Goal: Task Accomplishment & Management: Manage account settings

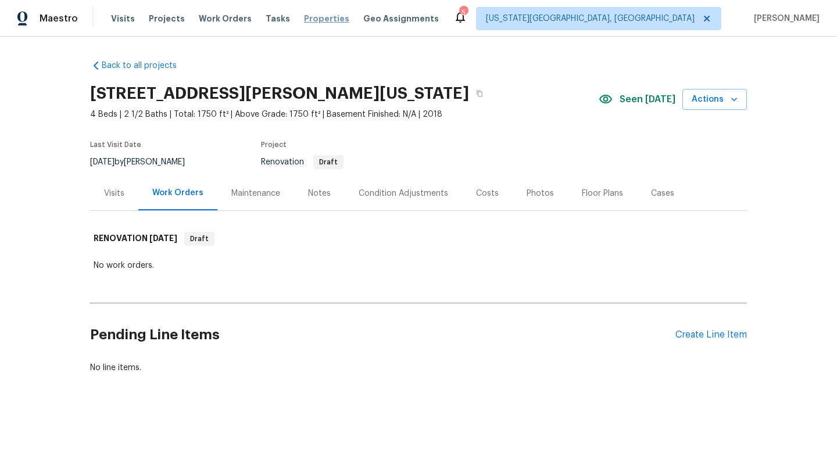
click at [312, 17] on span "Properties" at bounding box center [326, 19] width 45 height 12
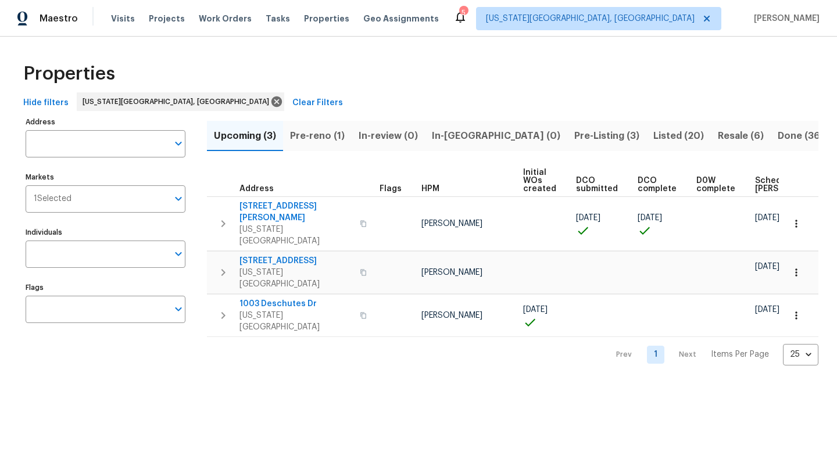
click at [575, 130] on span "Pre-Listing (3)" at bounding box center [607, 136] width 65 height 16
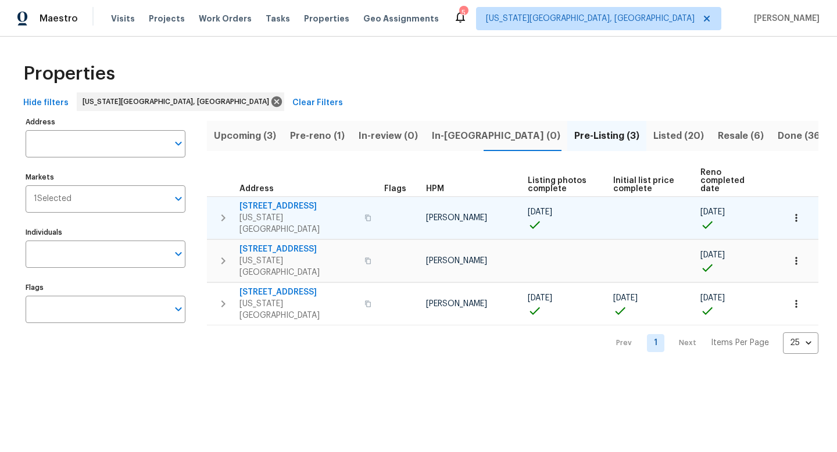
click at [276, 201] on span "4150 Shining Way" at bounding box center [299, 207] width 118 height 12
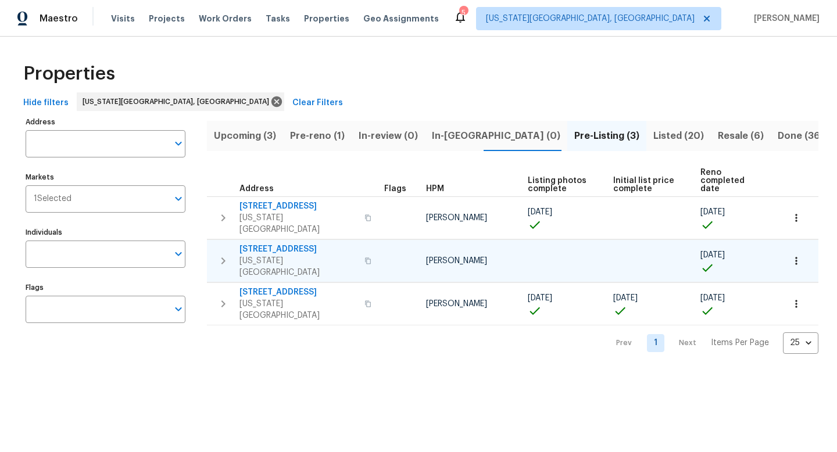
click at [275, 244] on span "6815 Woodgate Ct" at bounding box center [299, 250] width 118 height 12
click at [676, 22] on span "[US_STATE][GEOGRAPHIC_DATA], [GEOGRAPHIC_DATA]" at bounding box center [590, 19] width 209 height 12
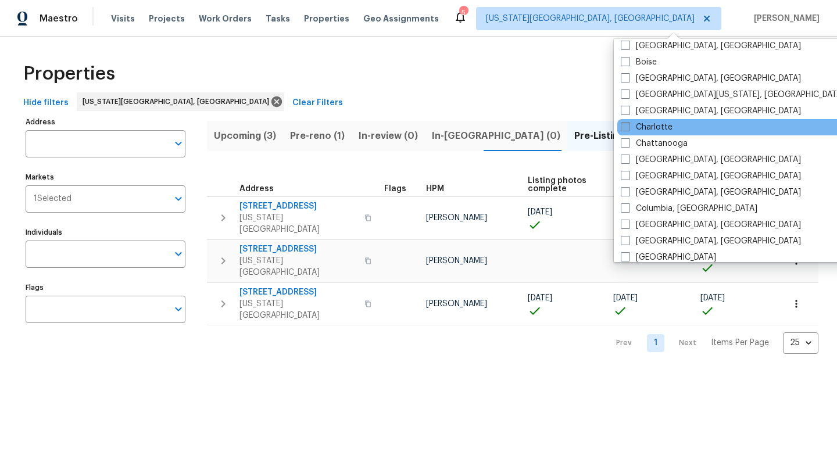
scroll to position [235, 0]
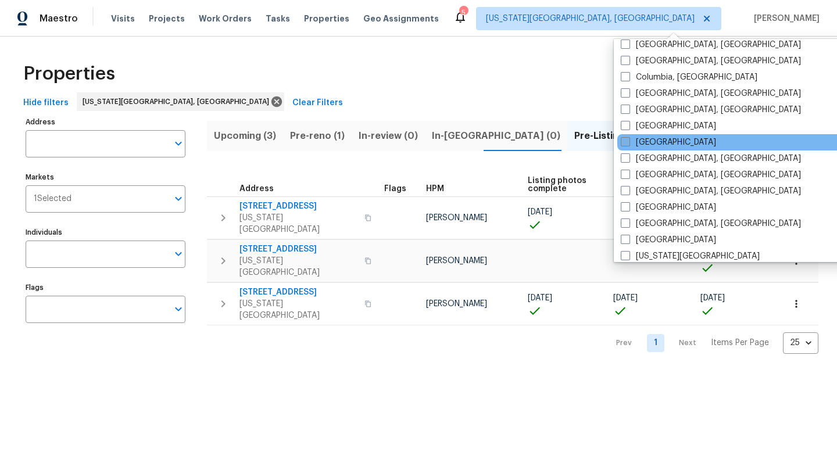
click at [626, 140] on span at bounding box center [625, 141] width 9 height 9
click at [626, 140] on input "Denver" at bounding box center [625, 141] width 8 height 8
checkbox input "true"
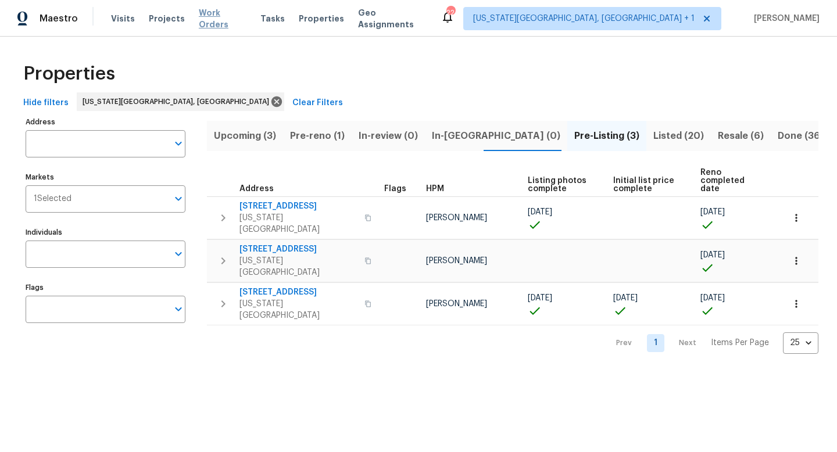
click at [212, 18] on span "Work Orders" at bounding box center [223, 18] width 48 height 23
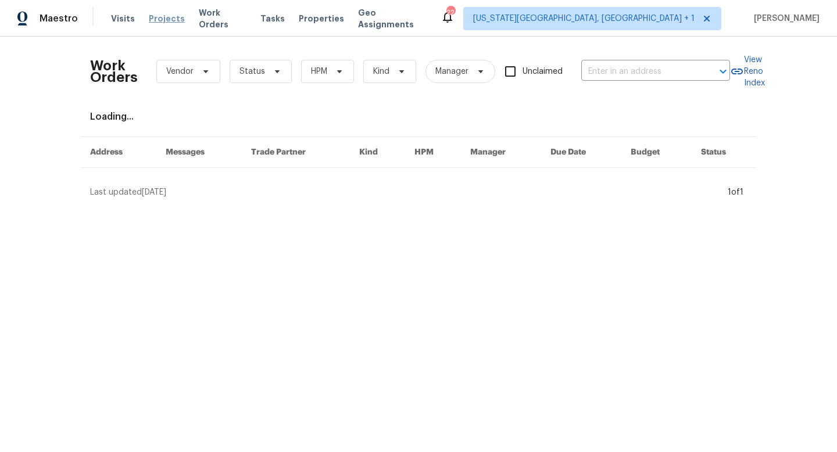
click at [170, 20] on span "Projects" at bounding box center [167, 19] width 36 height 12
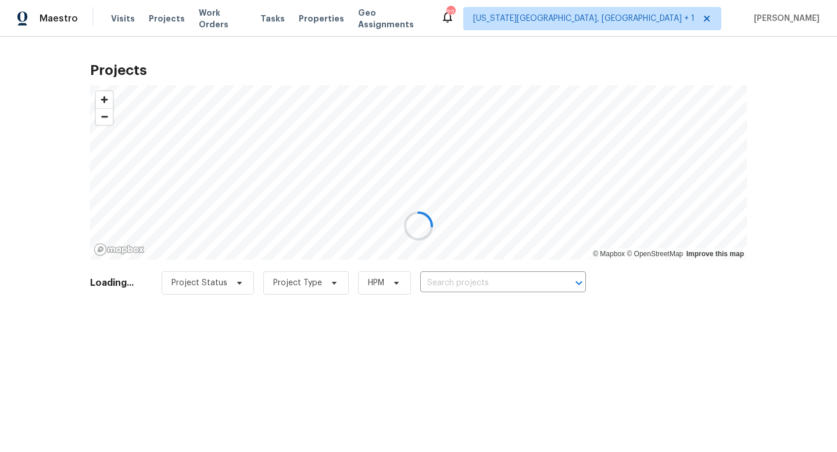
click at [446, 288] on div at bounding box center [418, 226] width 837 height 452
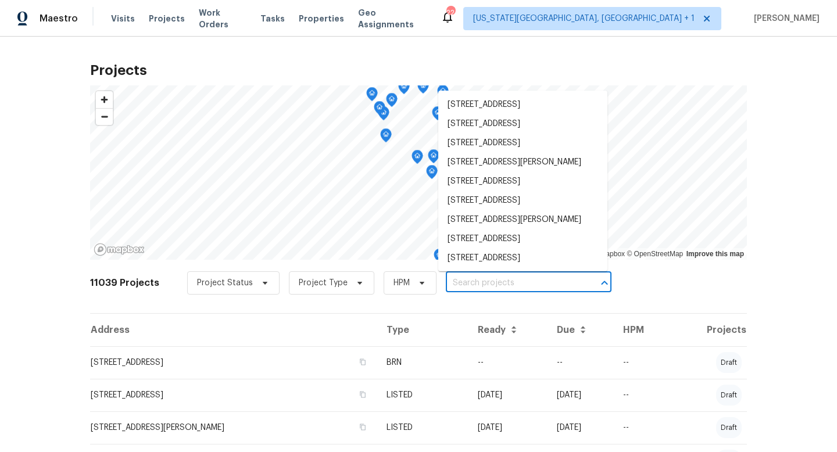
click at [452, 283] on input "text" at bounding box center [512, 284] width 133 height 18
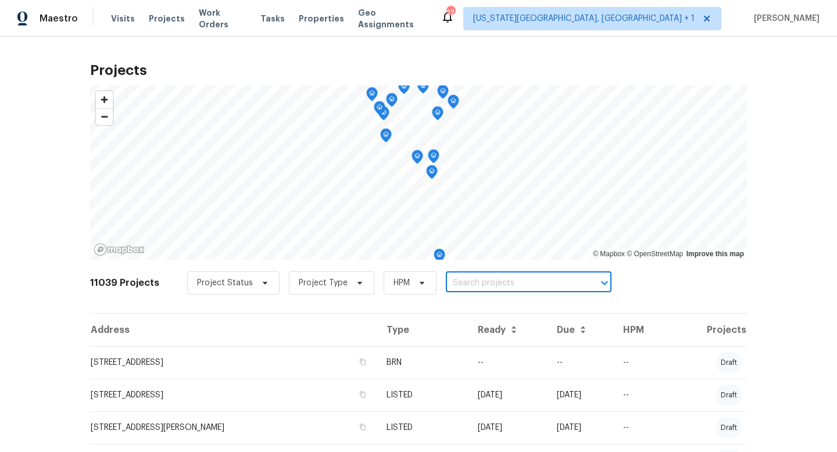
paste input "15122 E 116th Pl, Commerce City, CO"
type input "15122 E 116th Pl, Commerce City, CO"
click at [470, 310] on li "15122 E 116th Pl, Commerce City, CO 80603" at bounding box center [523, 309] width 169 height 19
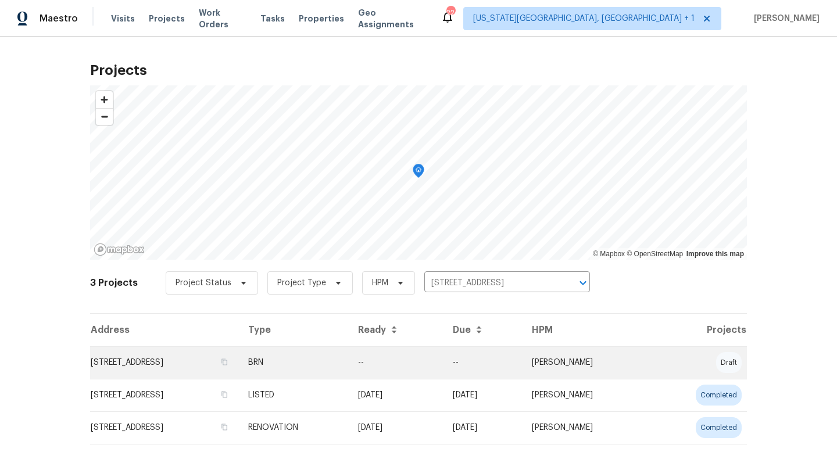
click at [180, 367] on td "15122 E 116th Pl, Commerce City, CO 80603" at bounding box center [164, 363] width 149 height 33
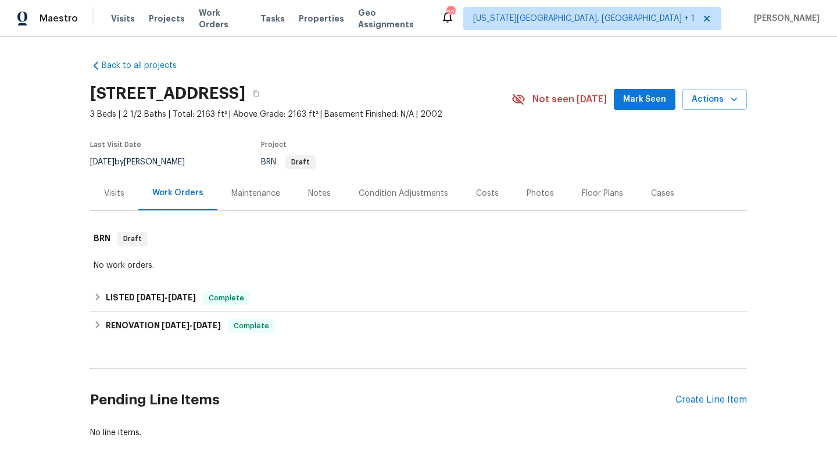
click at [539, 192] on div "Photos" at bounding box center [540, 194] width 27 height 12
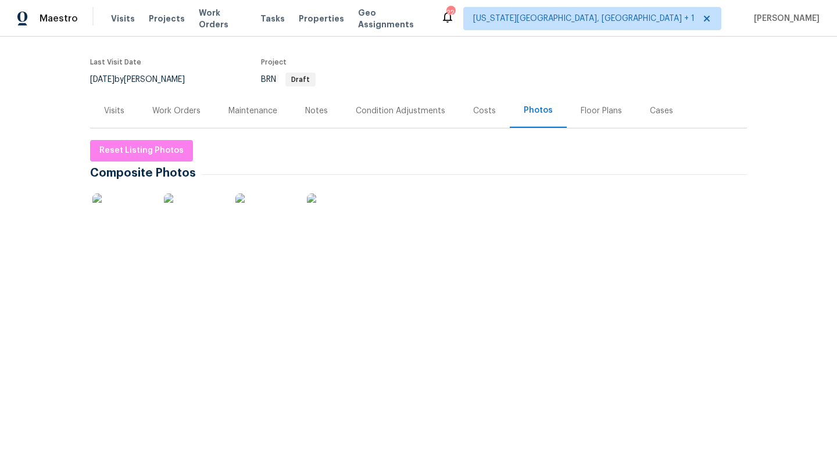
scroll to position [214, 0]
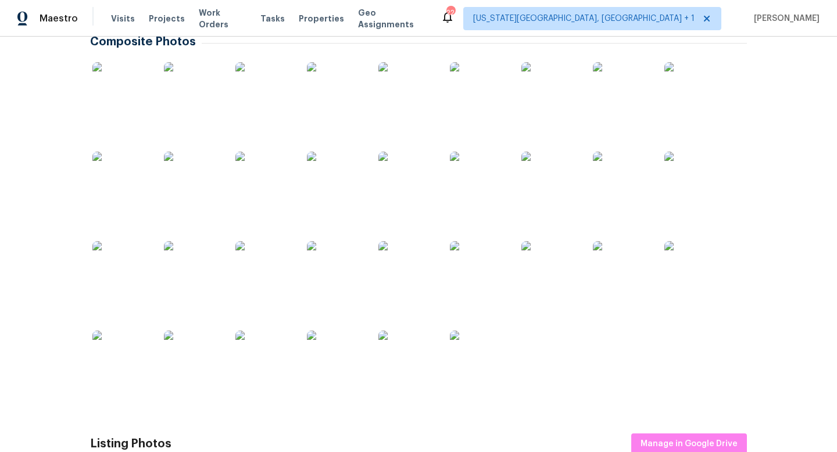
click at [122, 86] on img at bounding box center [121, 91] width 58 height 58
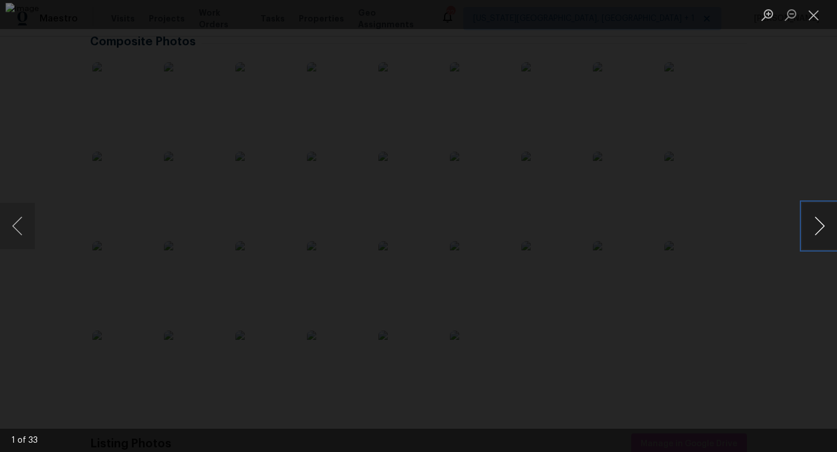
click at [814, 225] on button "Next image" at bounding box center [820, 226] width 35 height 47
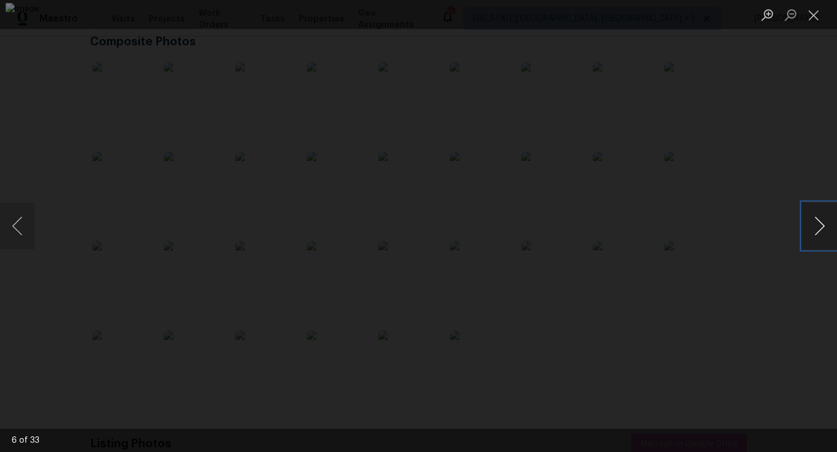
click at [814, 225] on button "Next image" at bounding box center [820, 226] width 35 height 47
click at [815, 16] on button "Close lightbox" at bounding box center [814, 15] width 23 height 20
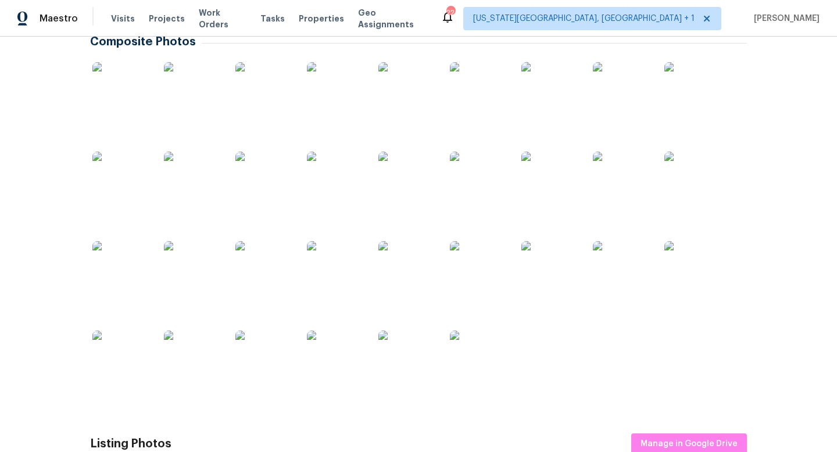
click at [183, 183] on img at bounding box center [193, 181] width 58 height 58
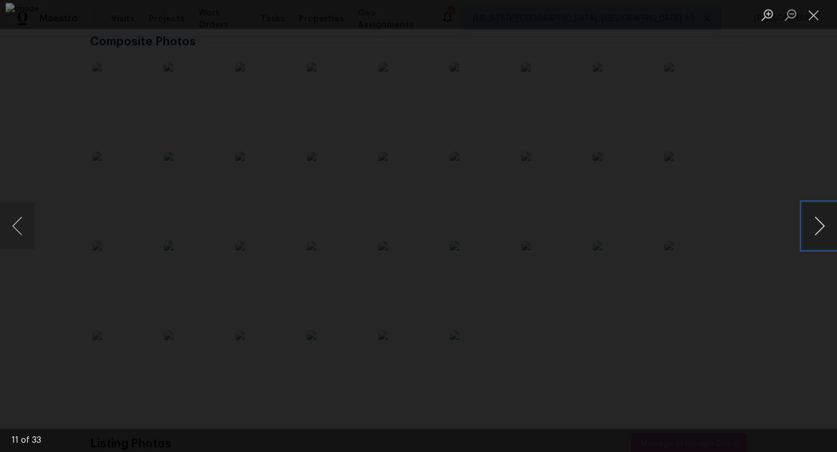
click at [811, 227] on button "Next image" at bounding box center [820, 226] width 35 height 47
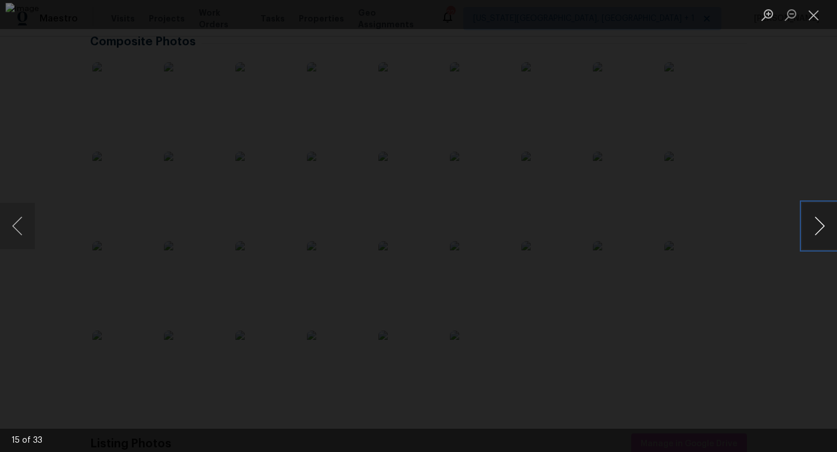
click at [811, 227] on button "Next image" at bounding box center [820, 226] width 35 height 47
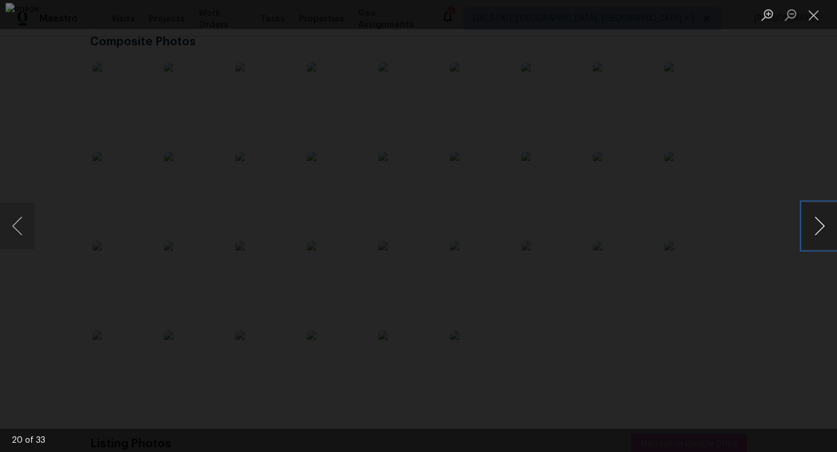
click at [811, 227] on button "Next image" at bounding box center [820, 226] width 35 height 47
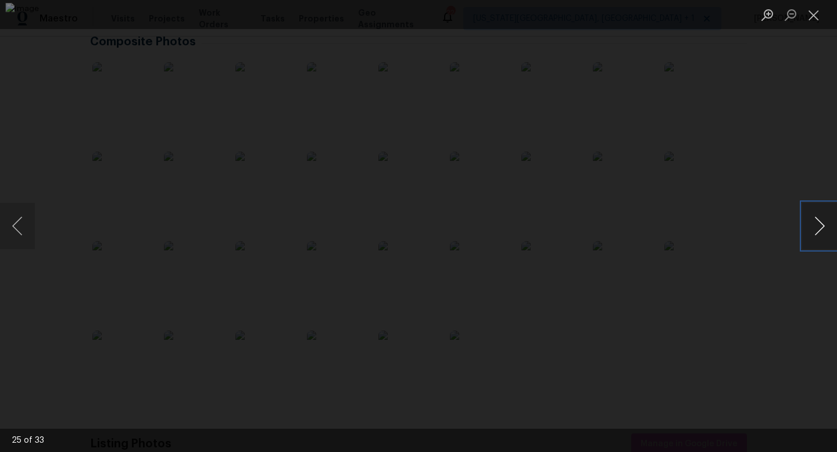
click at [811, 227] on button "Next image" at bounding box center [820, 226] width 35 height 47
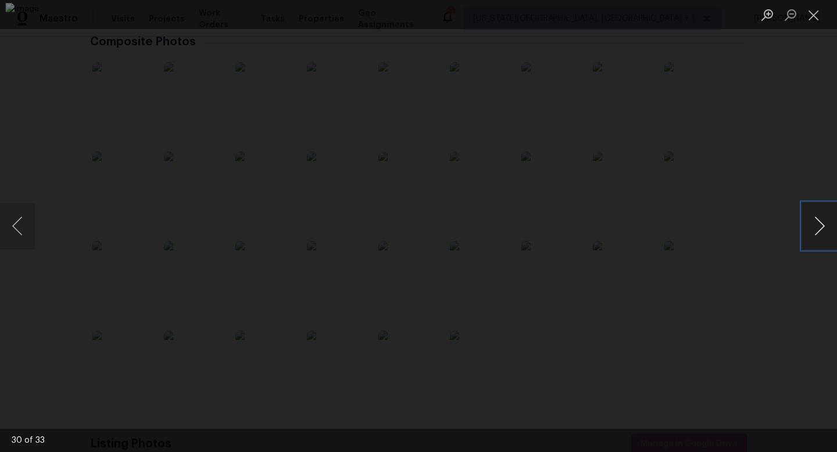
click at [811, 227] on button "Next image" at bounding box center [820, 226] width 35 height 47
click at [20, 222] on button "Previous image" at bounding box center [17, 226] width 35 height 47
click at [772, 152] on div "Lightbox" at bounding box center [418, 226] width 837 height 452
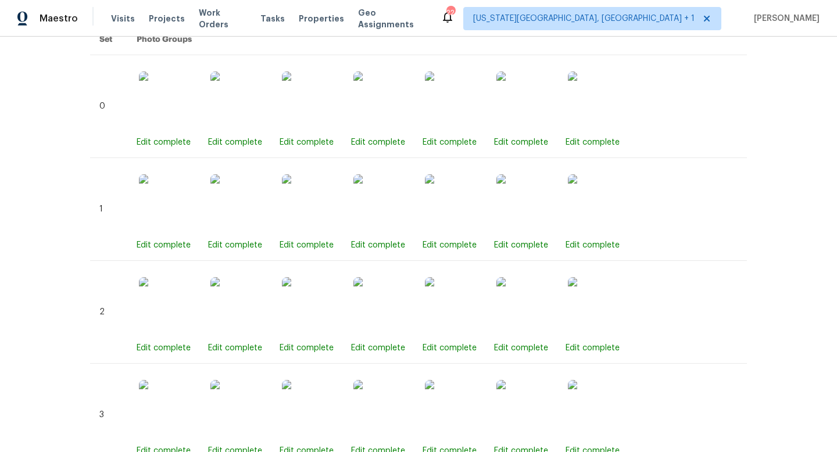
scroll to position [377, 0]
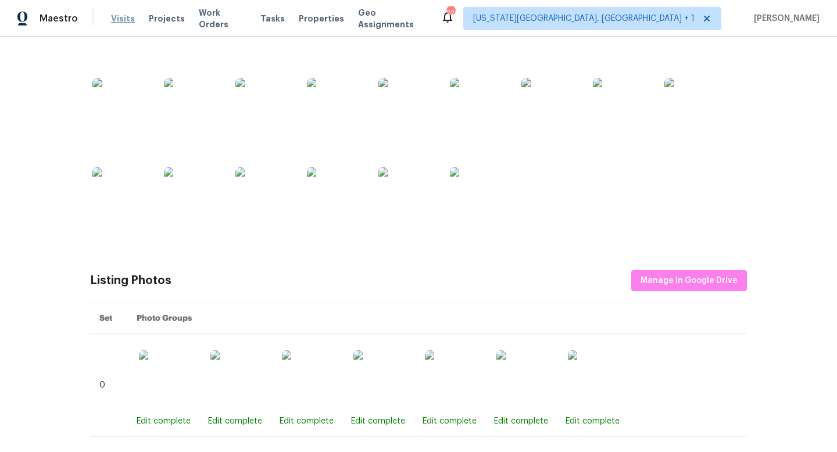
click at [119, 16] on span "Visits" at bounding box center [123, 19] width 24 height 12
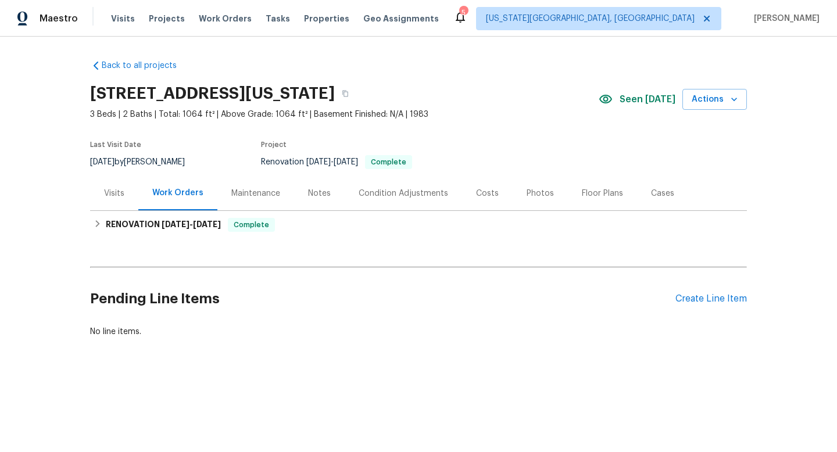
click at [315, 189] on div "Notes" at bounding box center [319, 194] width 23 height 12
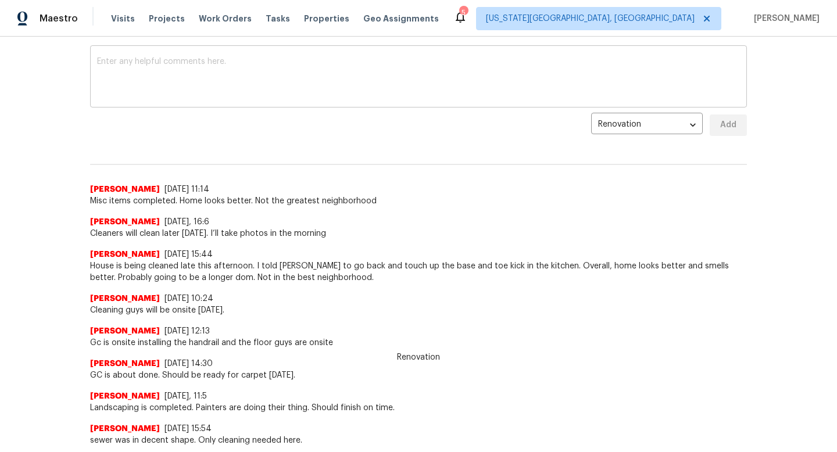
scroll to position [197, 0]
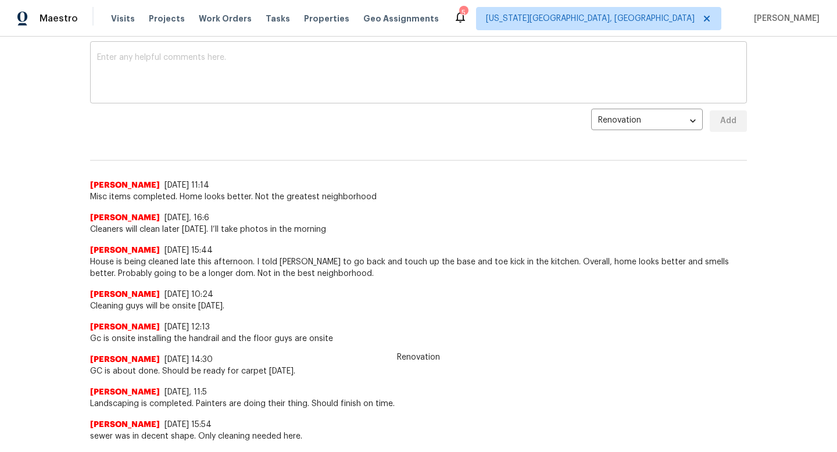
click at [217, 86] on textarea at bounding box center [418, 74] width 643 height 41
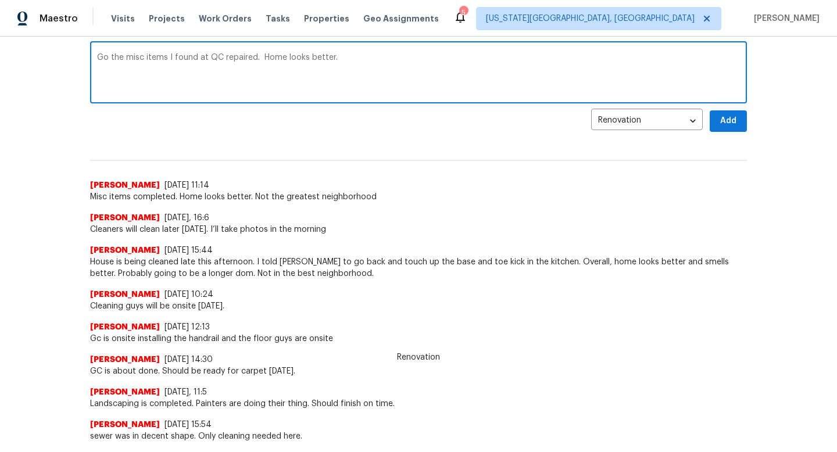
type textarea "Go the misc items I found at QC repaired. Home looks better."
click at [730, 126] on span "Add" at bounding box center [728, 121] width 19 height 15
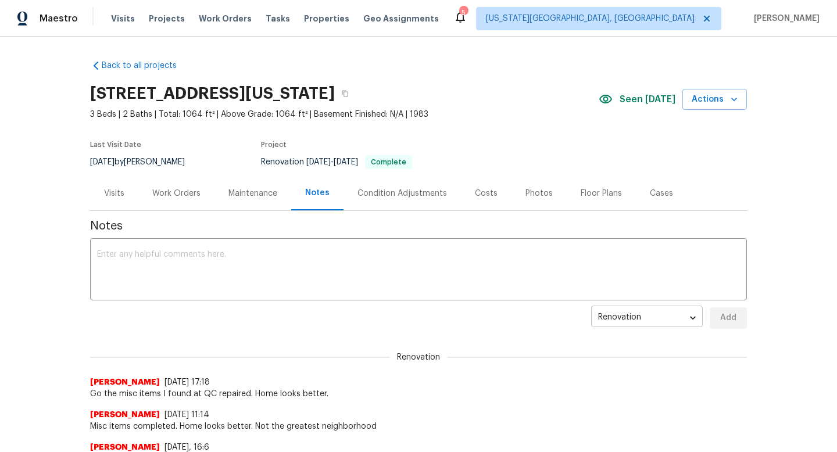
scroll to position [3, 0]
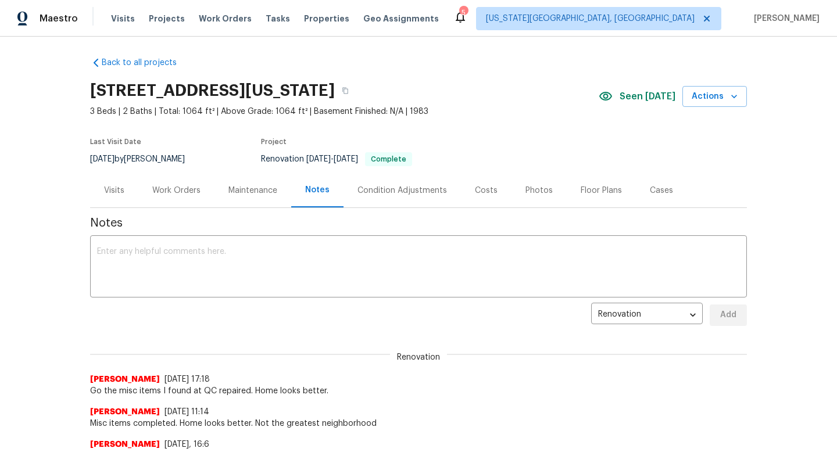
click at [165, 194] on div "Work Orders" at bounding box center [176, 191] width 48 height 12
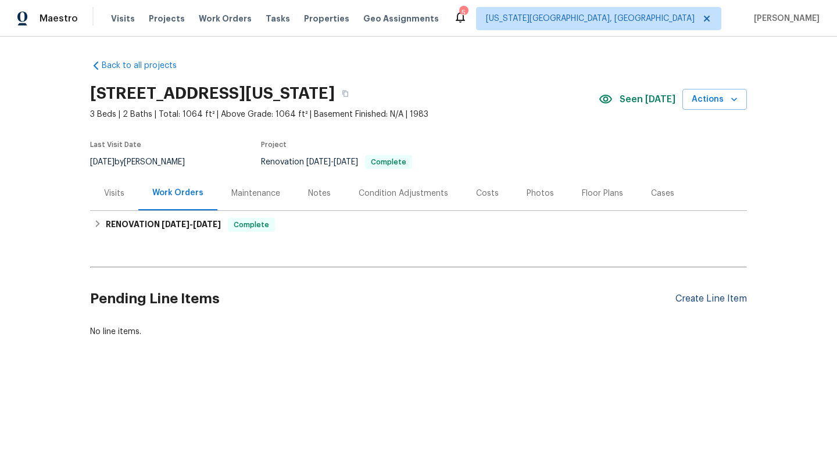
click at [708, 297] on div "Create Line Item" at bounding box center [712, 299] width 72 height 11
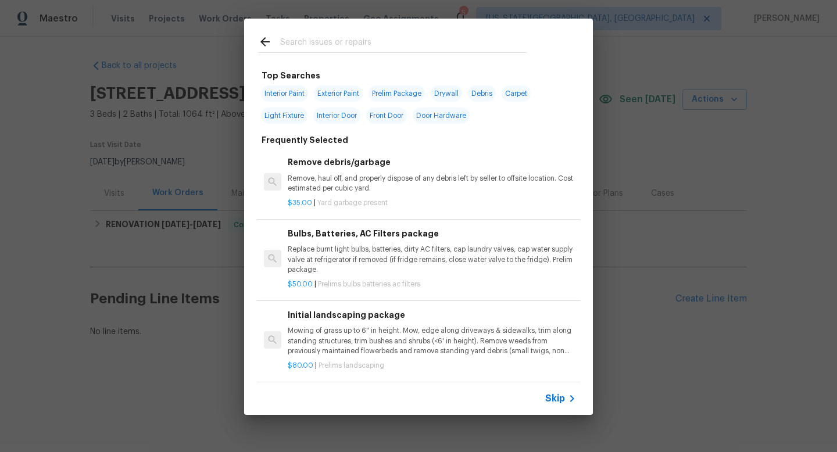
click at [318, 45] on input "text" at bounding box center [403, 43] width 247 height 17
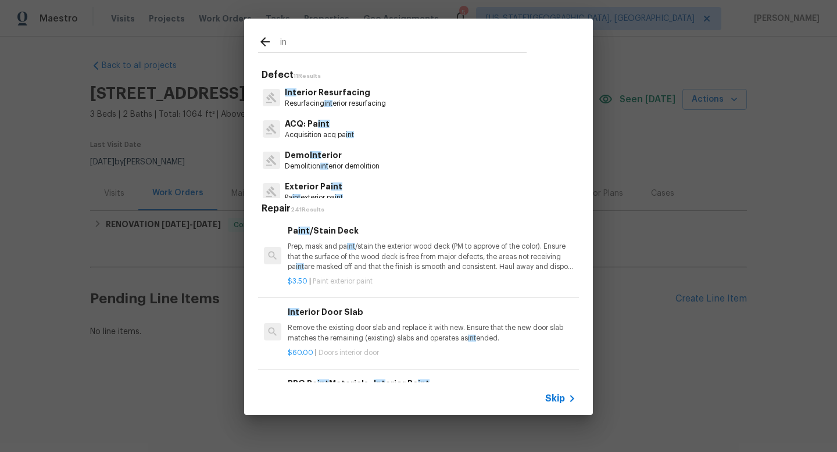
type input "i"
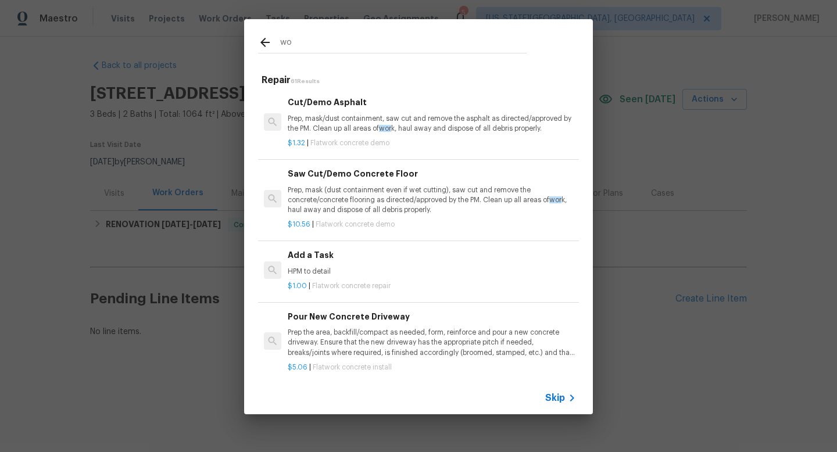
type input "w"
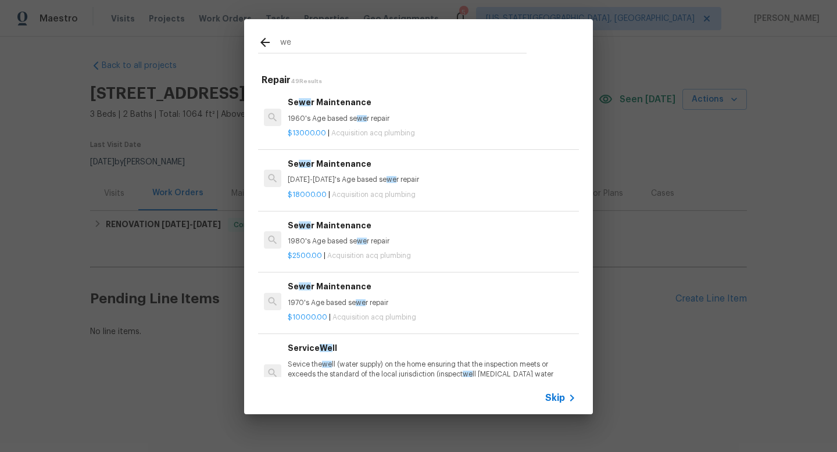
type input "we"
click at [260, 43] on icon at bounding box center [265, 42] width 14 height 14
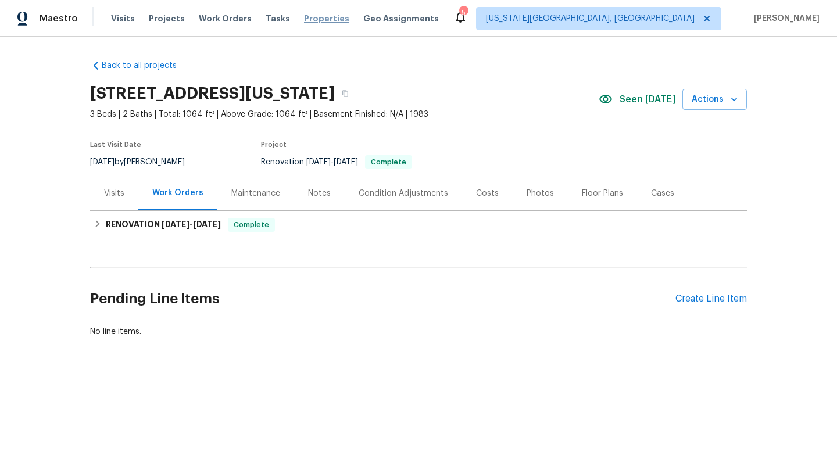
click at [306, 17] on span "Properties" at bounding box center [326, 19] width 45 height 12
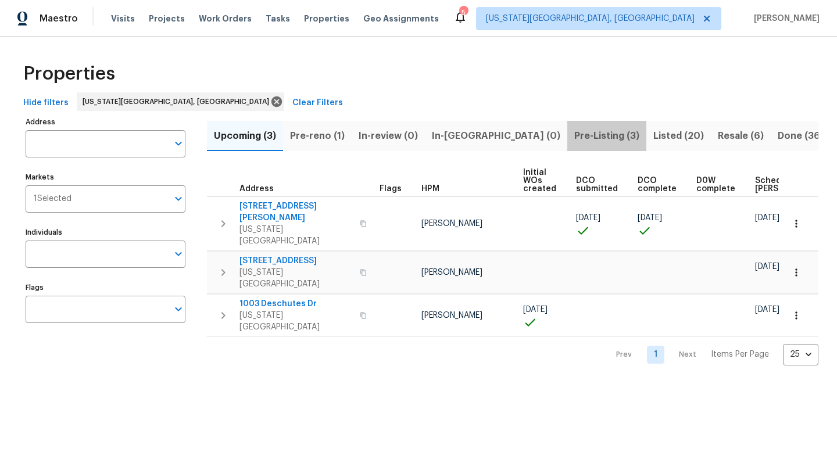
click at [575, 137] on span "Pre-Listing (3)" at bounding box center [607, 136] width 65 height 16
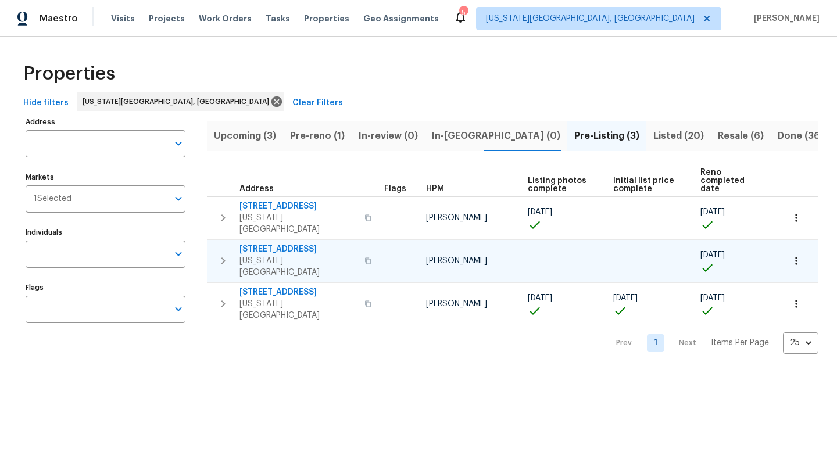
click at [262, 244] on span "6815 Woodgate Ct" at bounding box center [299, 250] width 118 height 12
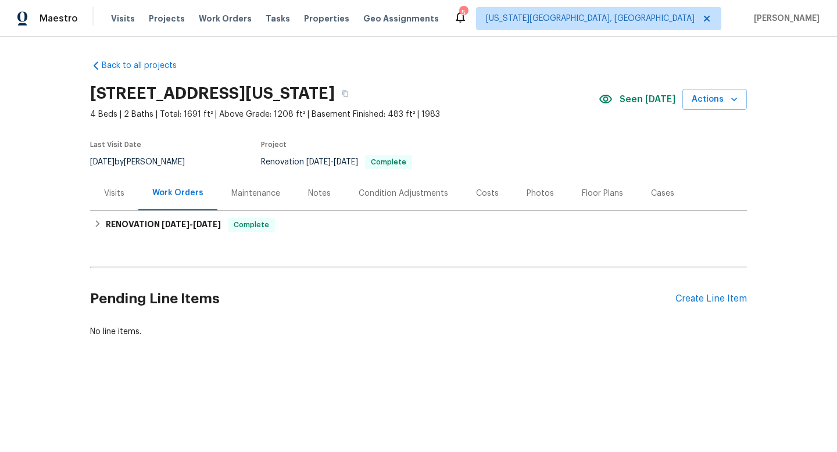
click at [480, 196] on div "Costs" at bounding box center [487, 194] width 23 height 12
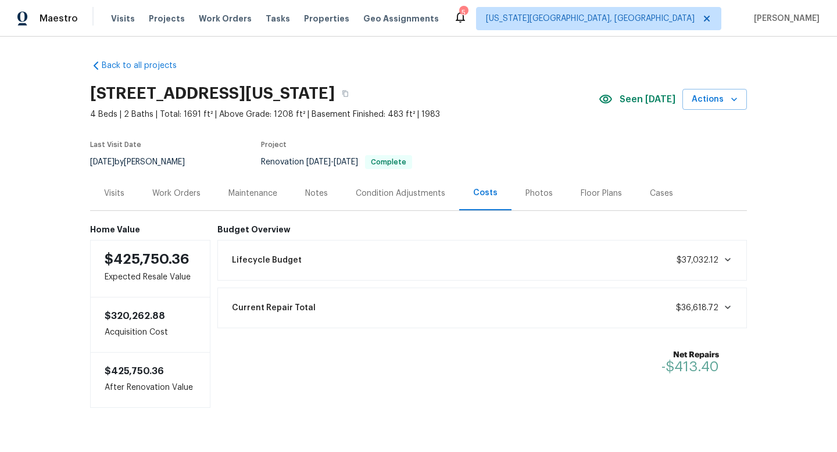
click at [600, 192] on div "Floor Plans" at bounding box center [601, 194] width 41 height 12
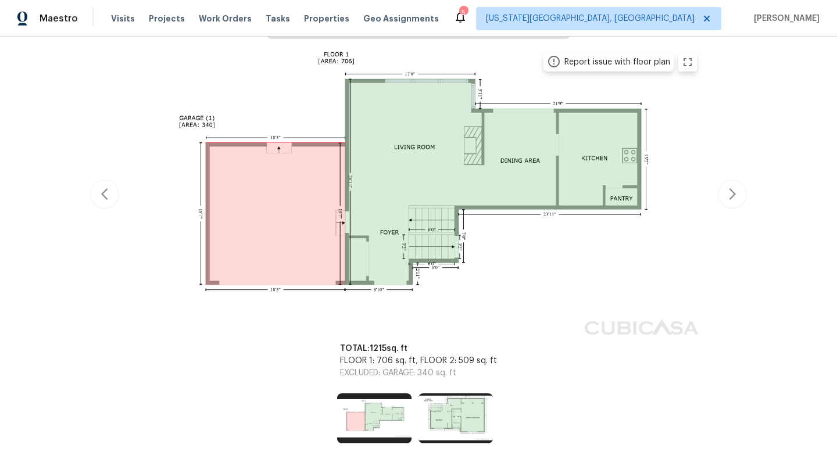
scroll to position [209, 0]
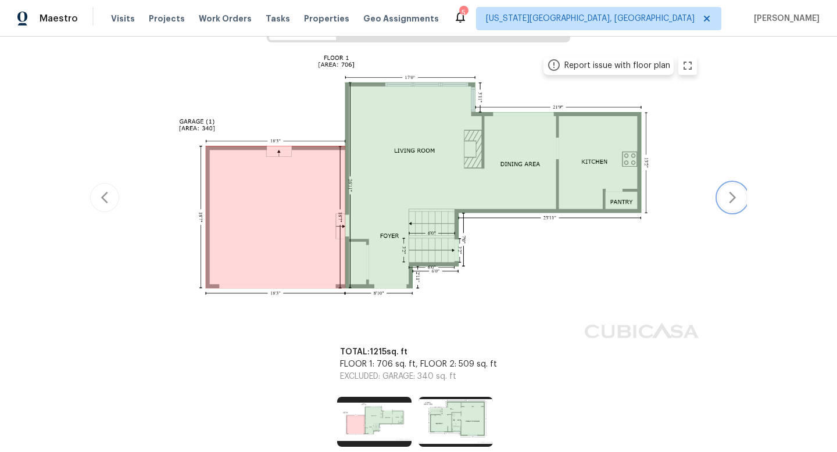
click at [731, 207] on button "button" at bounding box center [732, 197] width 29 height 29
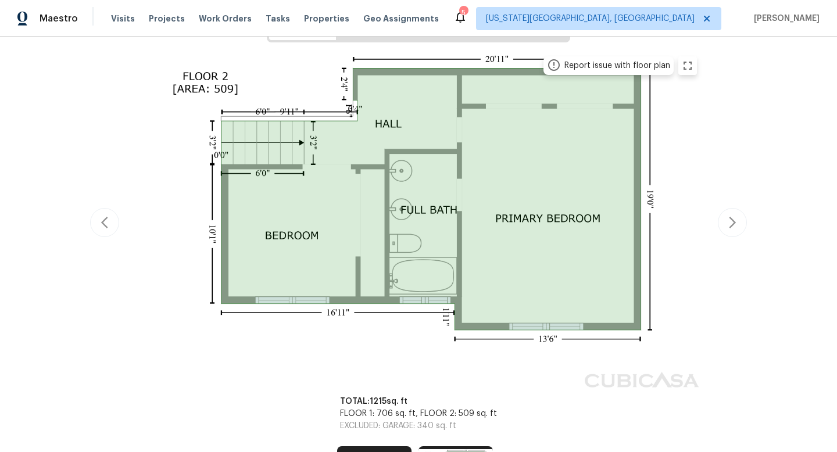
click at [732, 207] on div "Report issue with floor plan Report issue with floor plan" at bounding box center [418, 222] width 657 height 347
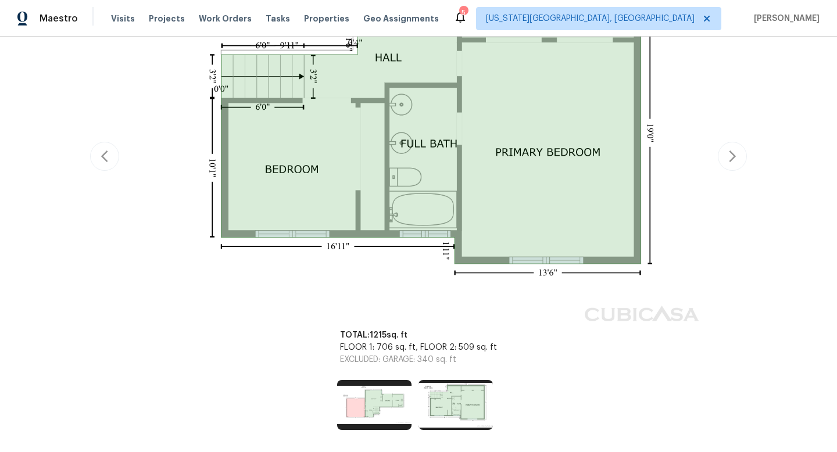
scroll to position [216, 0]
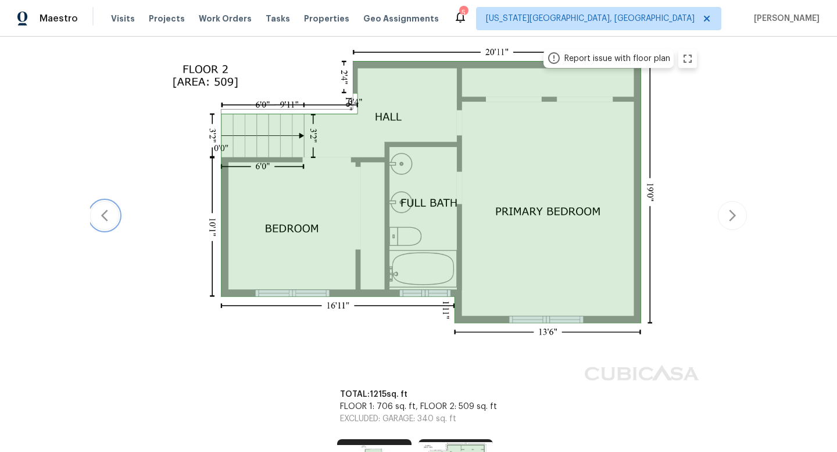
click at [98, 211] on icon "button" at bounding box center [105, 216] width 14 height 14
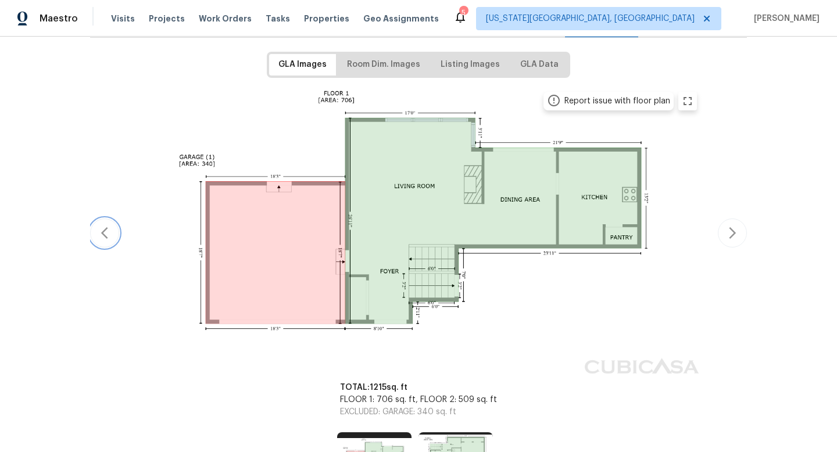
scroll to position [176, 0]
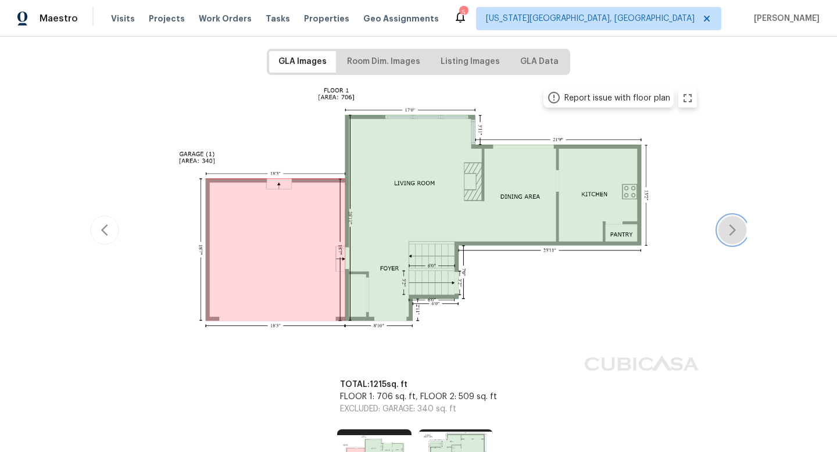
click at [740, 240] on button "button" at bounding box center [732, 230] width 29 height 29
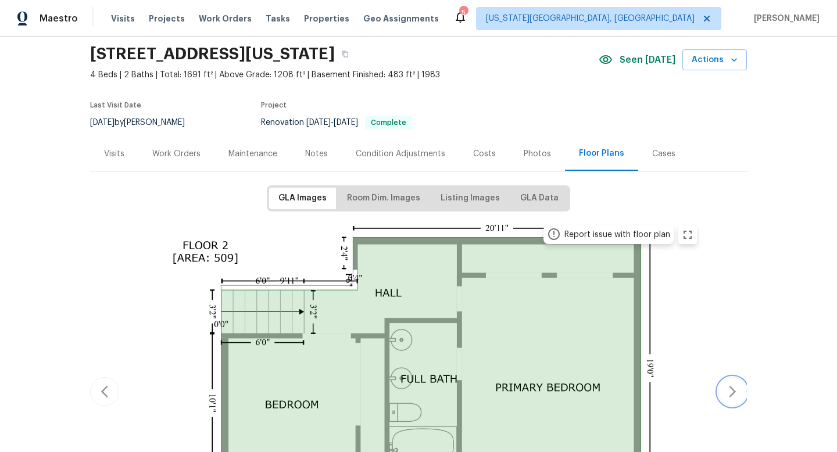
scroll to position [0, 0]
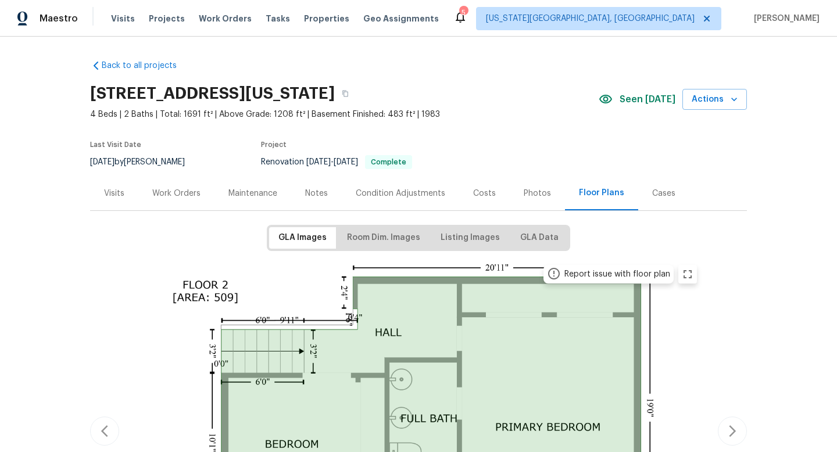
click at [330, 196] on div "Notes" at bounding box center [316, 193] width 51 height 34
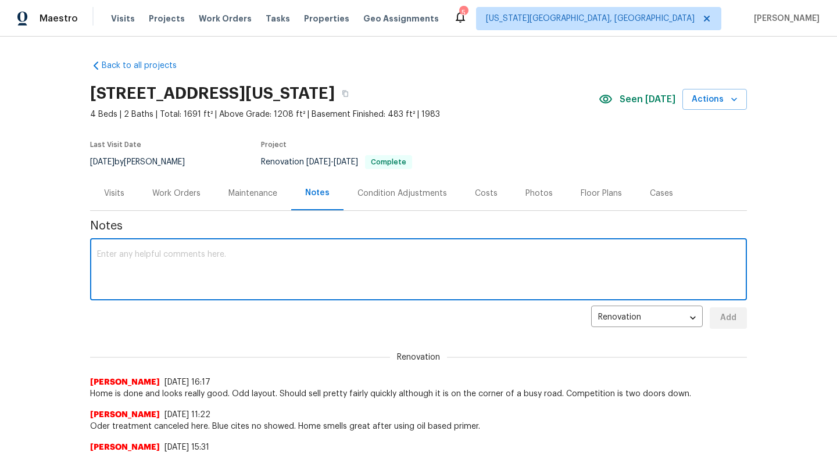
click at [232, 270] on textarea at bounding box center [418, 271] width 643 height 41
type textarea "Cubi casa is missing the basement footprint."
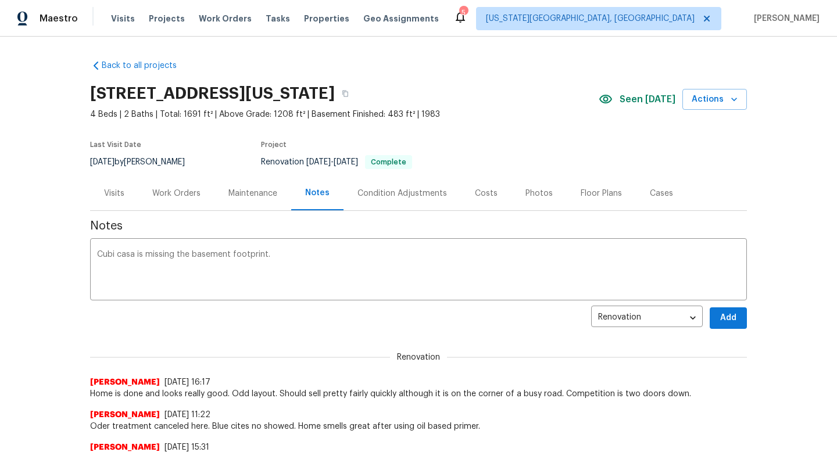
click at [748, 320] on div "Back to all projects 6815 Woodgate Ct, Colorado Springs, CO 80918 4 Beds | 2 Ba…" at bounding box center [418, 245] width 837 height 416
click at [725, 319] on span "Add" at bounding box center [728, 318] width 19 height 15
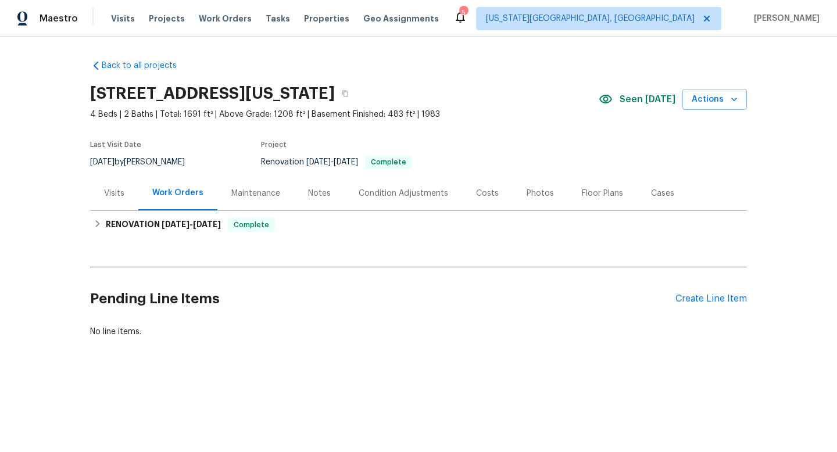
click at [313, 192] on div "Notes" at bounding box center [319, 194] width 23 height 12
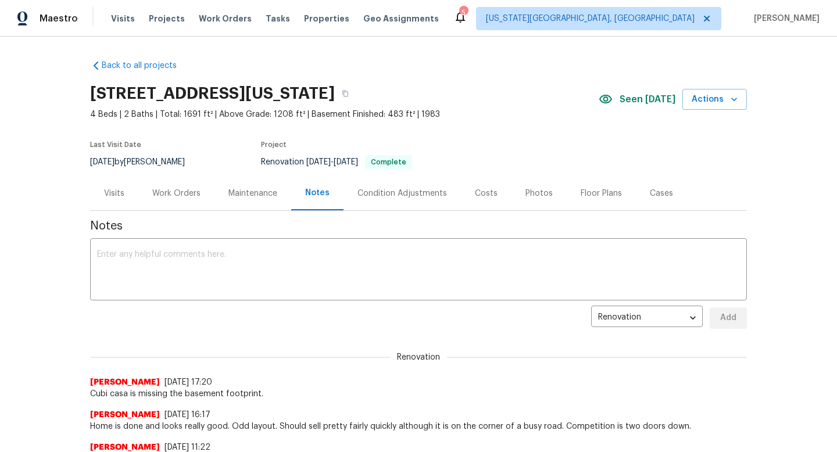
click at [173, 188] on div "Work Orders" at bounding box center [176, 194] width 48 height 12
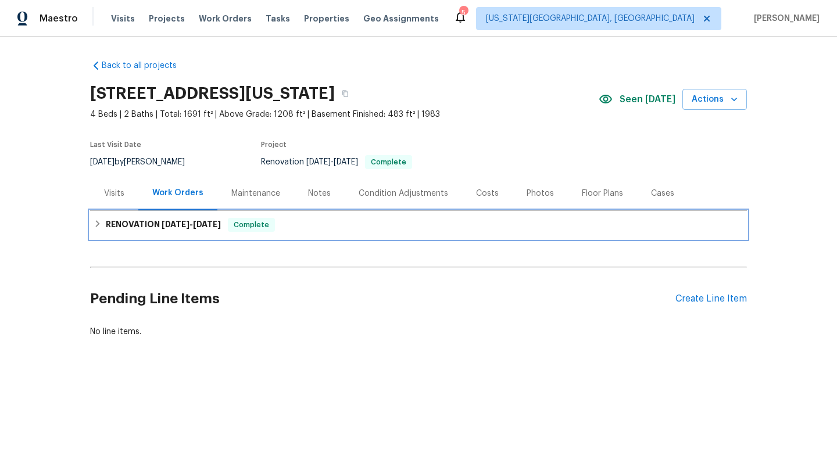
click at [319, 220] on div "RENOVATION 8/21/25 - 9/12/25 Complete" at bounding box center [419, 225] width 650 height 14
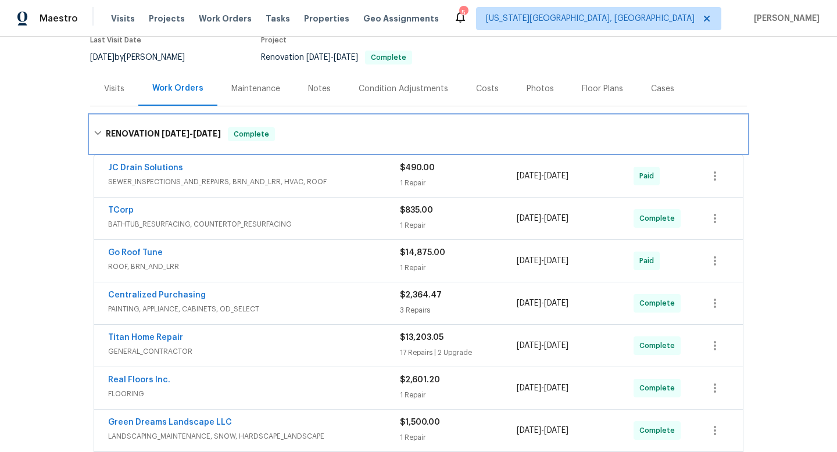
scroll to position [99, 0]
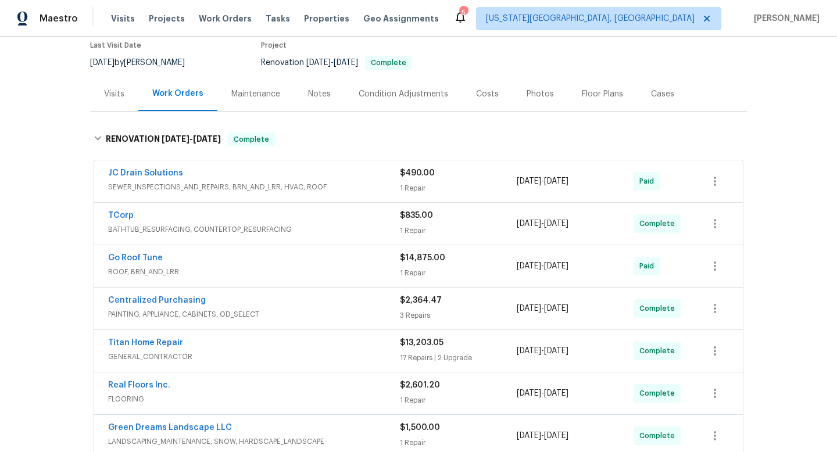
click at [309, 216] on div "TCorp" at bounding box center [254, 217] width 292 height 14
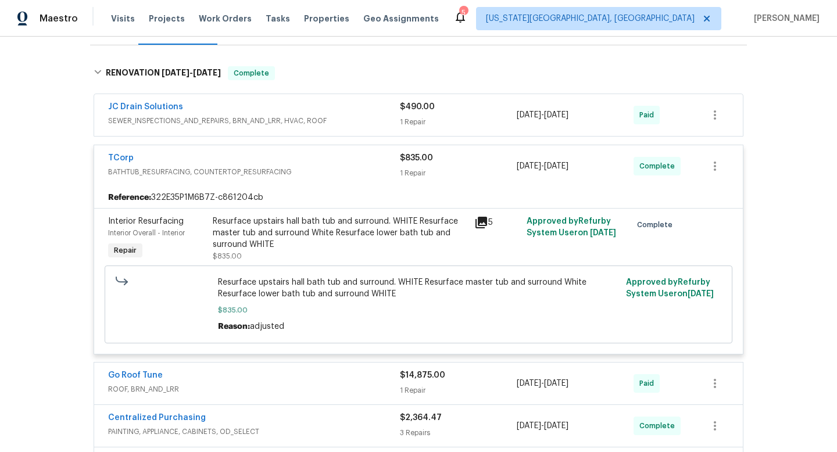
scroll to position [233, 0]
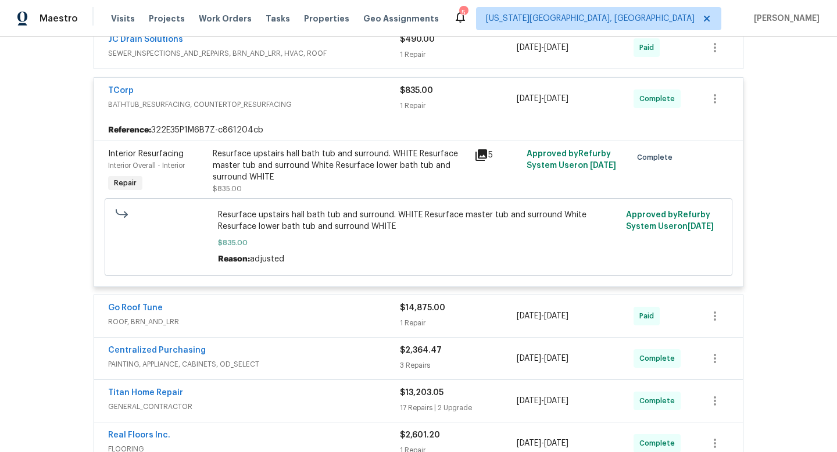
click at [300, 154] on div "Resurface upstairs hall bath tub and surround. WHITE Resurface master tub and s…" at bounding box center [340, 165] width 255 height 35
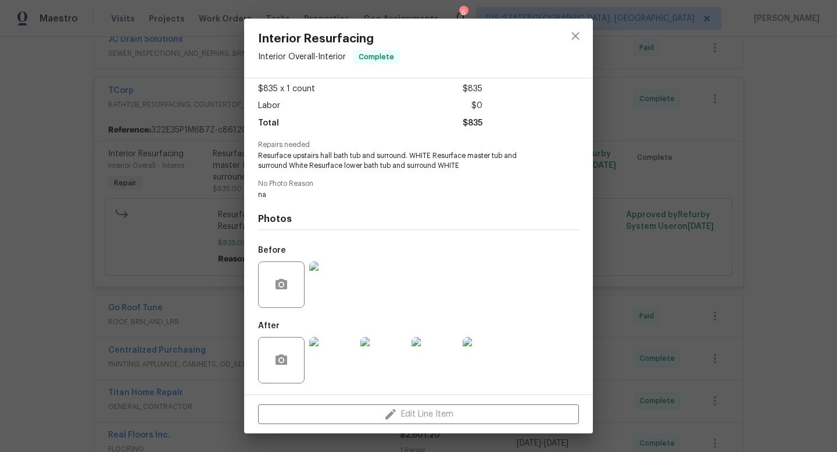
scroll to position [63, 0]
click at [583, 34] on button "close" at bounding box center [576, 36] width 28 height 28
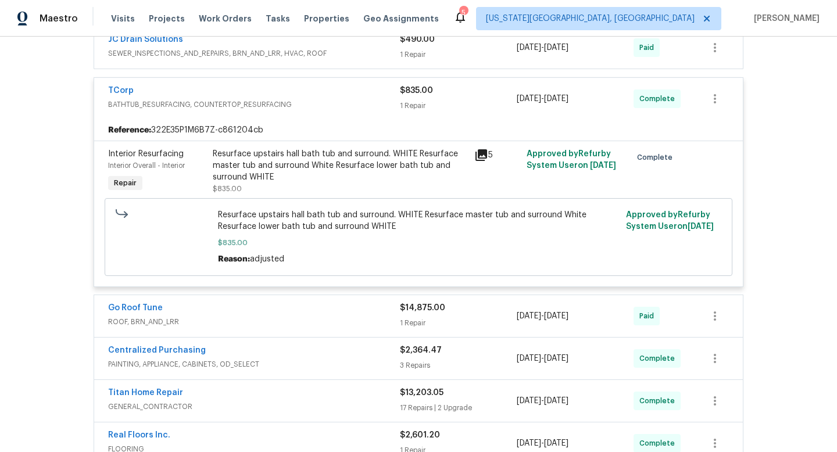
click at [230, 305] on div "Go Roof Tune" at bounding box center [254, 309] width 292 height 14
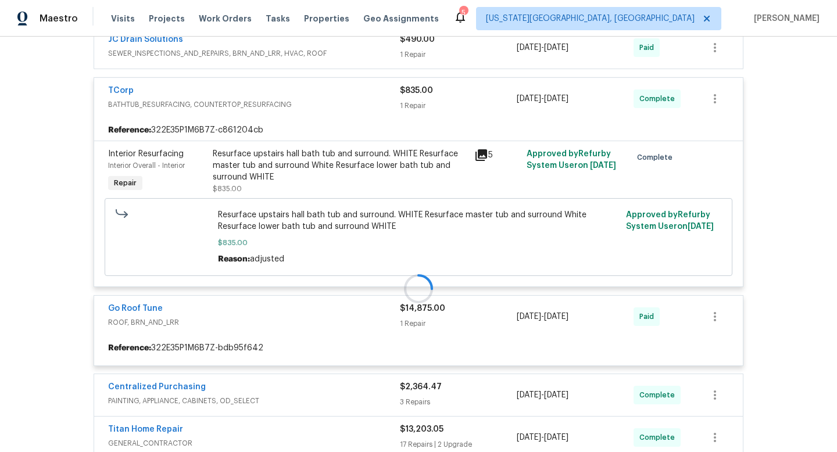
scroll to position [417, 0]
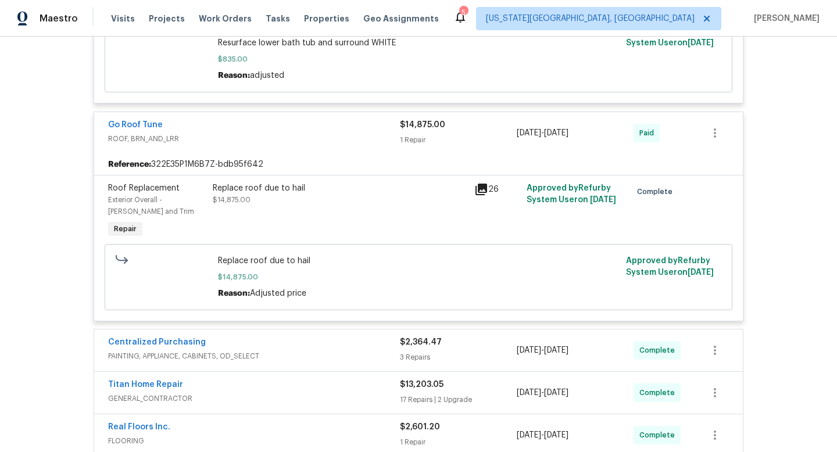
click at [245, 130] on div "Go Roof Tune" at bounding box center [254, 126] width 292 height 14
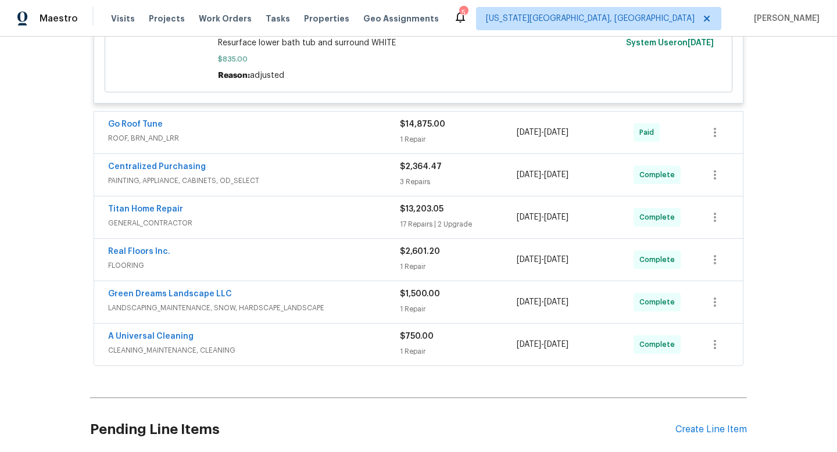
click at [273, 175] on span "PAINTING, APPLIANCE, CABINETS, OD_SELECT" at bounding box center [254, 181] width 292 height 12
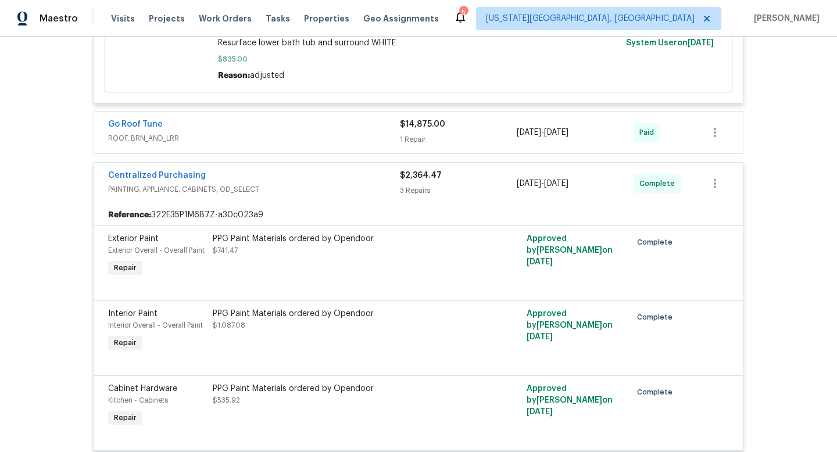
click at [284, 244] on div "PPG Paint Materials ordered by Opendoor" at bounding box center [340, 239] width 255 height 12
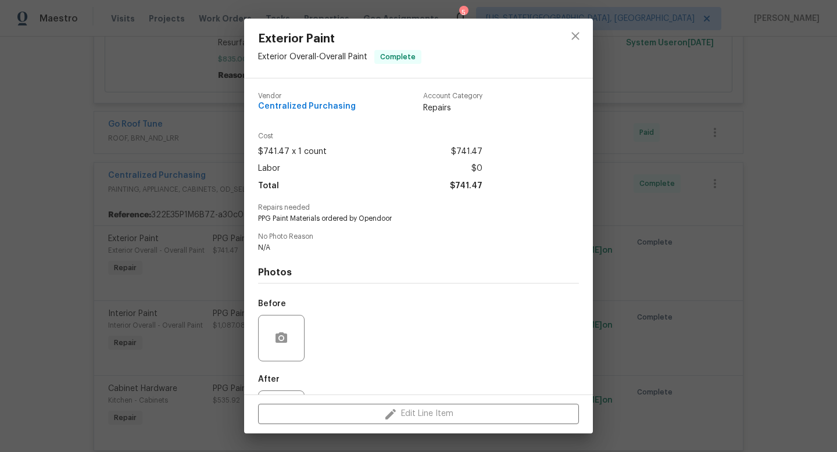
scroll to position [54, 0]
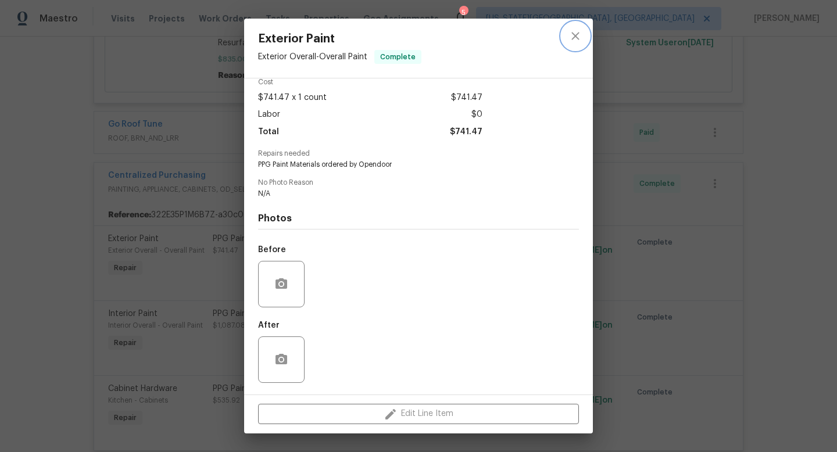
click at [569, 34] on icon "close" at bounding box center [576, 36] width 14 height 14
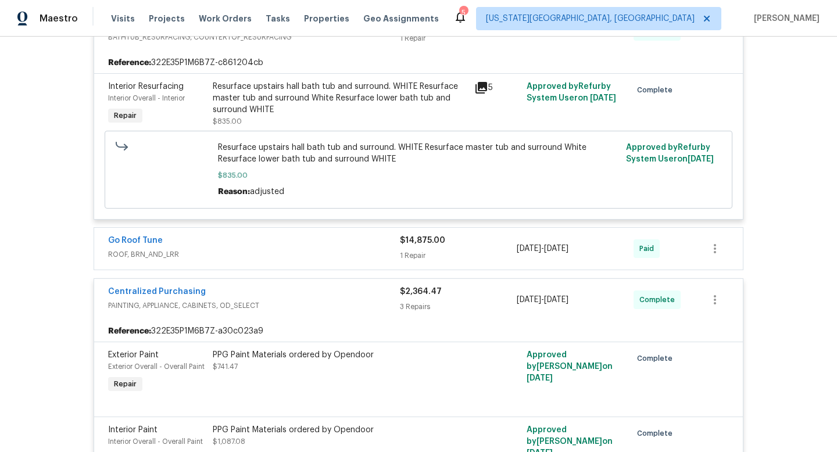
scroll to position [98, 0]
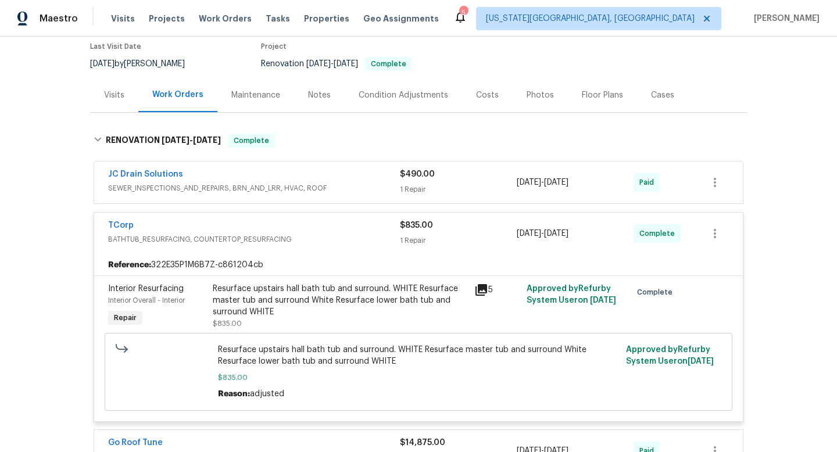
click at [297, 178] on div "JC Drain Solutions" at bounding box center [254, 176] width 292 height 14
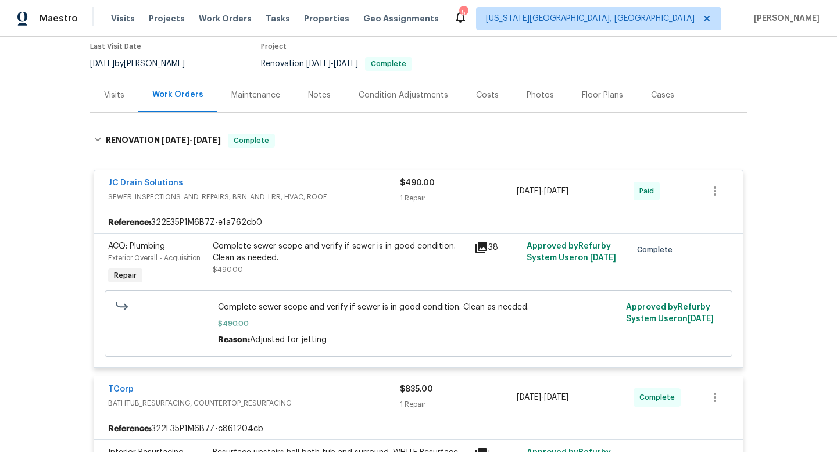
click at [297, 192] on span "SEWER_INSPECTIONS_AND_REPAIRS, BRN_AND_LRR, HVAC, ROOF" at bounding box center [254, 197] width 292 height 12
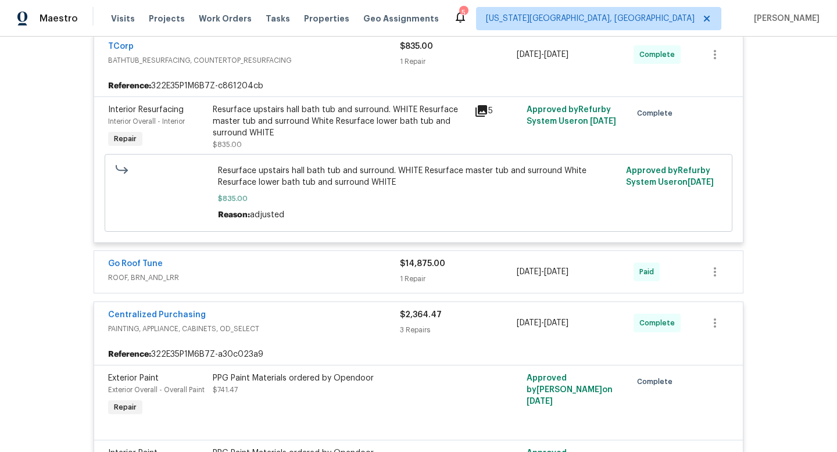
scroll to position [0, 0]
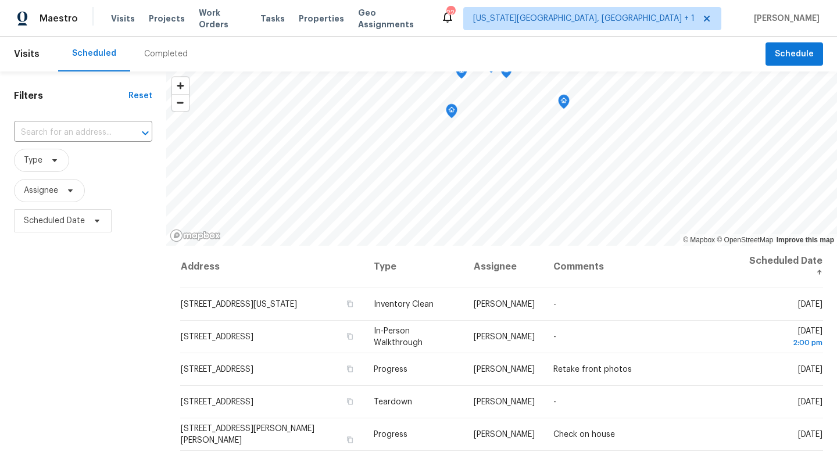
click at [251, 25] on div "Visits Projects Work Orders Tasks Properties Geo Assignments" at bounding box center [276, 18] width 330 height 23
click at [265, 20] on span "Tasks" at bounding box center [273, 19] width 24 height 8
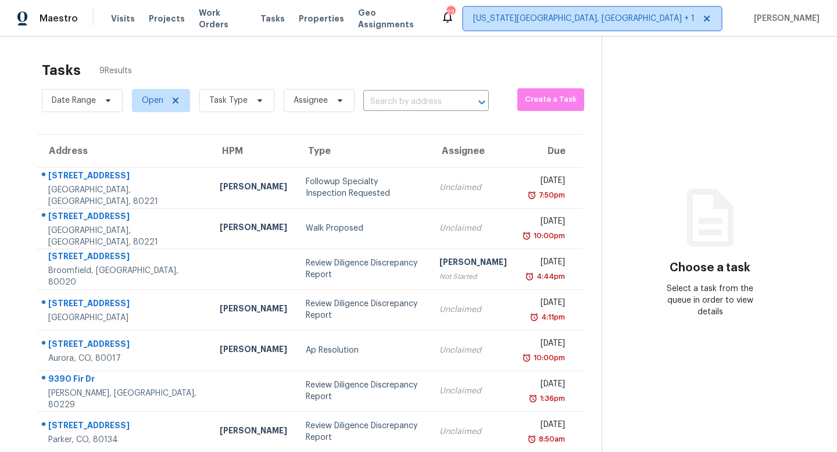
click at [668, 17] on span "Colorado Springs, CO + 1" at bounding box center [584, 19] width 222 height 12
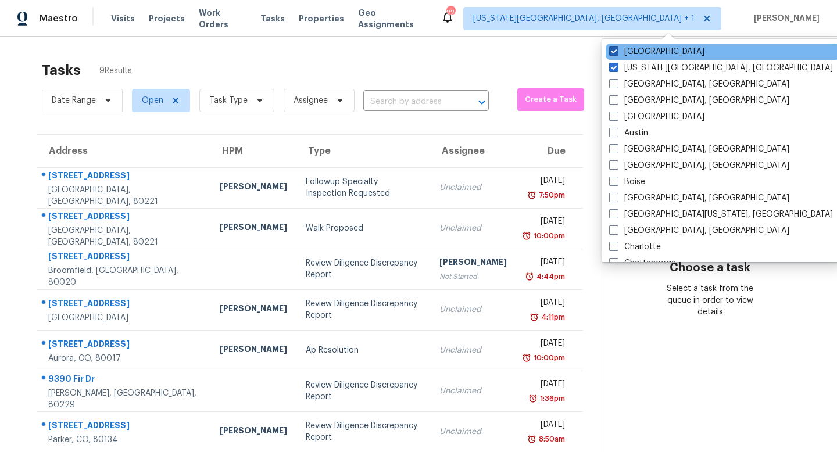
click at [618, 52] on span at bounding box center [613, 51] width 9 height 9
click at [617, 52] on input "Denver" at bounding box center [613, 50] width 8 height 8
checkbox input "false"
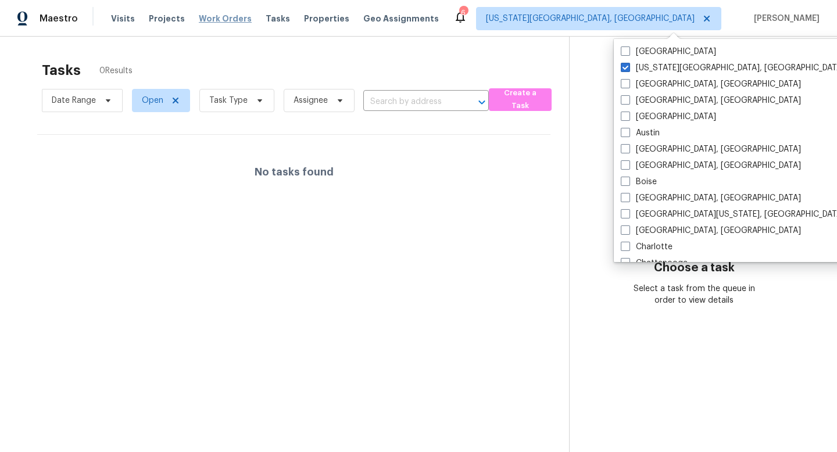
click at [213, 17] on span "Work Orders" at bounding box center [225, 19] width 53 height 12
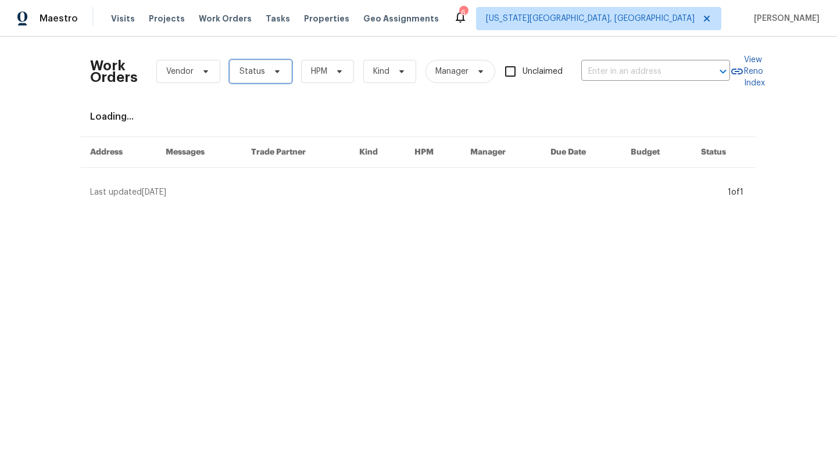
click at [239, 60] on span "Status" at bounding box center [261, 71] width 62 height 23
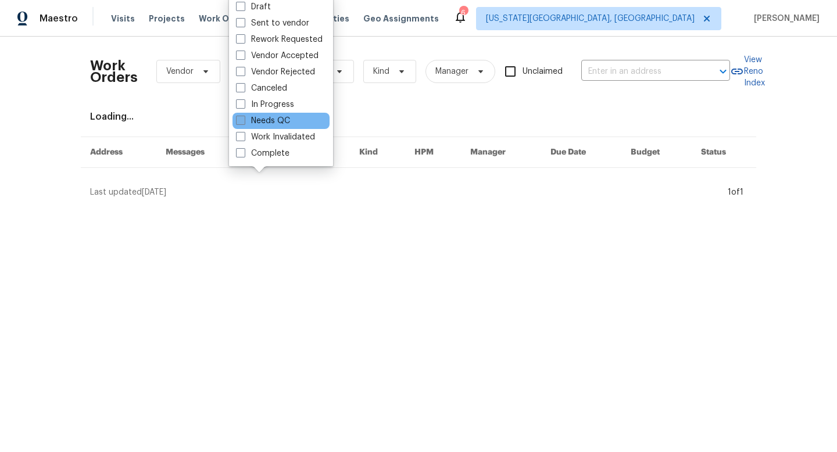
click at [248, 123] on label "Needs QC" at bounding box center [263, 121] width 54 height 12
click at [244, 123] on input "Needs QC" at bounding box center [240, 119] width 8 height 8
checkbox input "true"
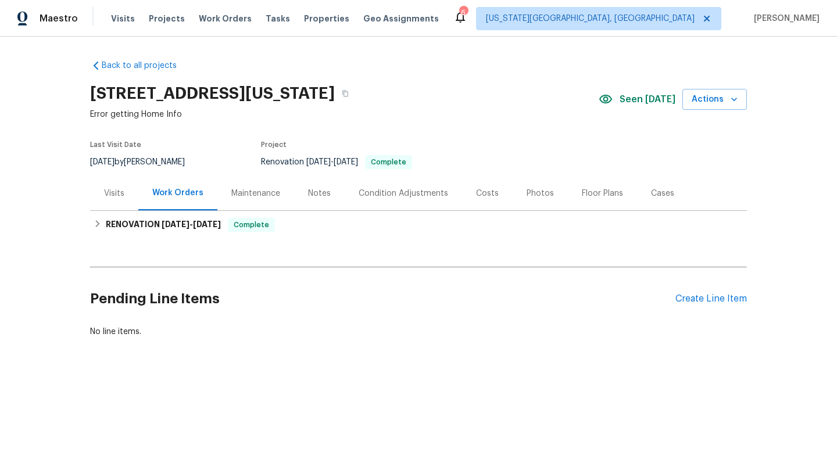
click at [266, 13] on div "Tasks" at bounding box center [278, 19] width 24 height 12
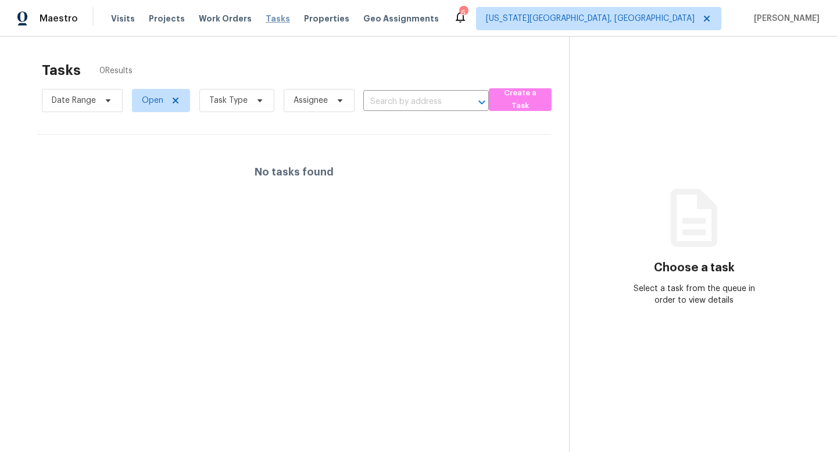
click at [269, 17] on span "Tasks" at bounding box center [278, 19] width 24 height 8
